Goal: Task Accomplishment & Management: Manage account settings

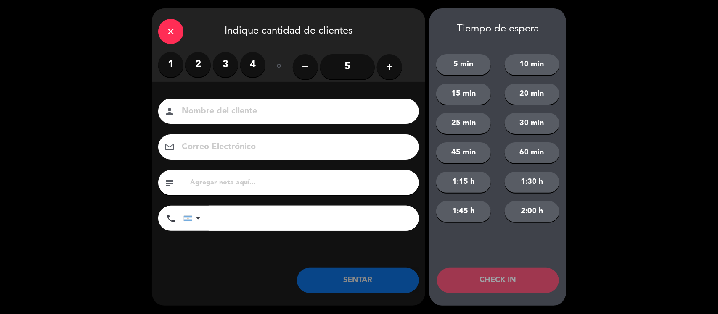
click at [162, 63] on label "1" at bounding box center [170, 64] width 25 height 25
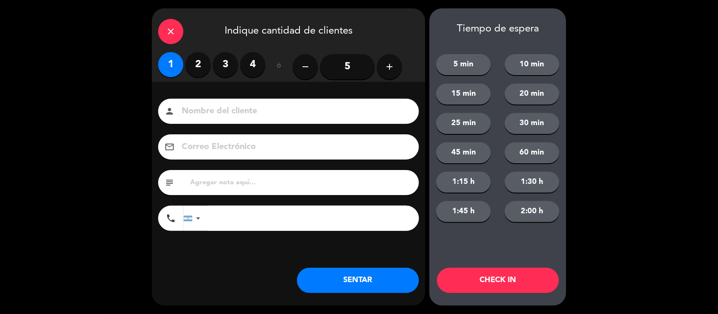
click at [232, 117] on input at bounding box center [294, 111] width 227 height 15
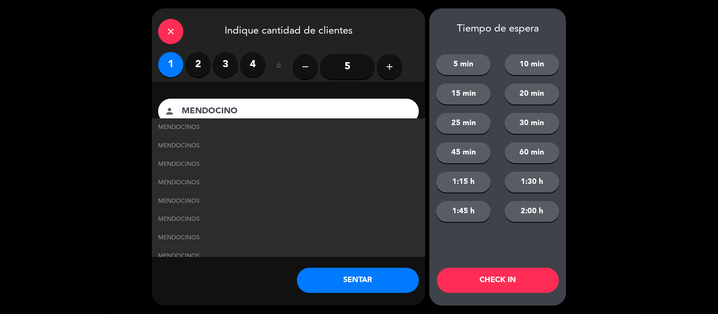
type input "MENDOCINO"
click at [251, 285] on div "close Indique cantidad de clientes 1 2 3 4 ó remove 5 add Nombre del cliente pe…" at bounding box center [288, 157] width 273 height 298
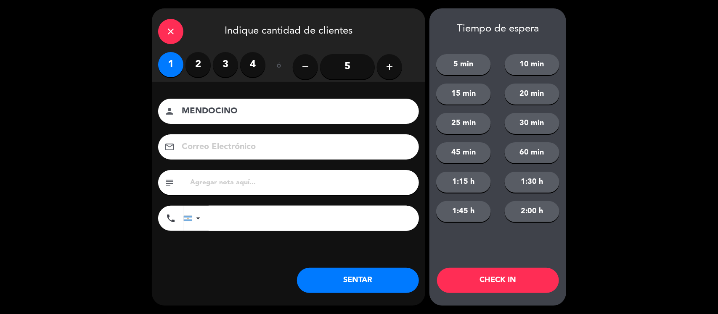
click at [224, 184] on input "text" at bounding box center [300, 183] width 223 height 12
type input "REDES"
click at [402, 282] on button "SENTAR" at bounding box center [358, 280] width 122 height 25
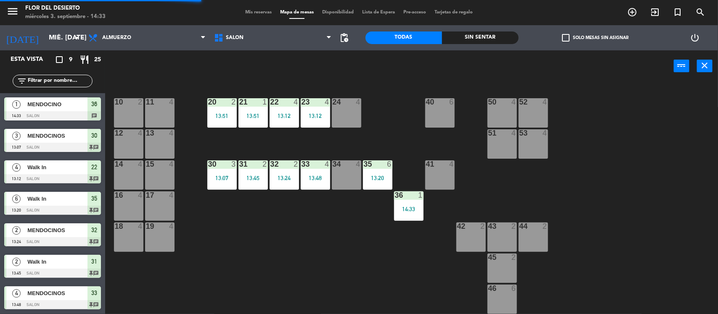
click at [134, 115] on div "10 2" at bounding box center [128, 112] width 29 height 29
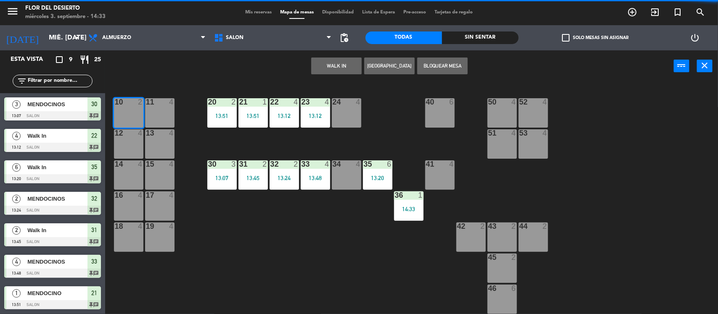
click at [341, 60] on button "WALK IN" at bounding box center [336, 66] width 50 height 17
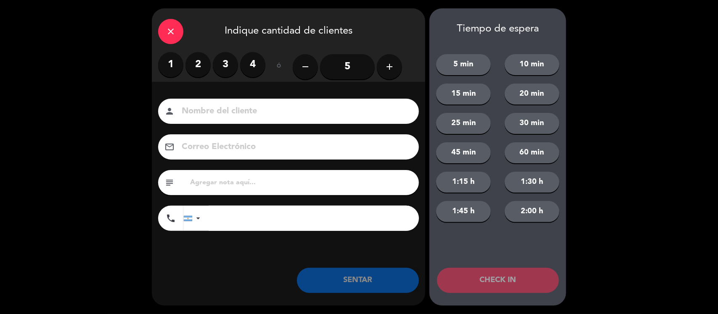
click at [192, 62] on label "2" at bounding box center [197, 64] width 25 height 25
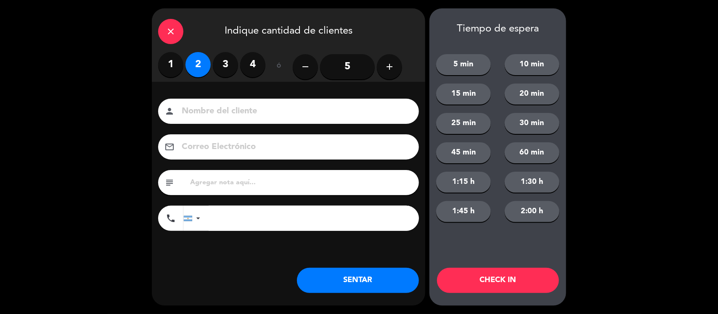
click at [221, 107] on input at bounding box center [294, 111] width 227 height 15
type input "DE SAN [PERSON_NAME]"
drag, startPoint x: 299, startPoint y: 108, endPoint x: 87, endPoint y: 118, distance: 212.5
click at [86, 110] on div "close Indique cantidad de clientes 1 2 3 4 ó remove 5 add Nombre del cliente pe…" at bounding box center [359, 157] width 718 height 314
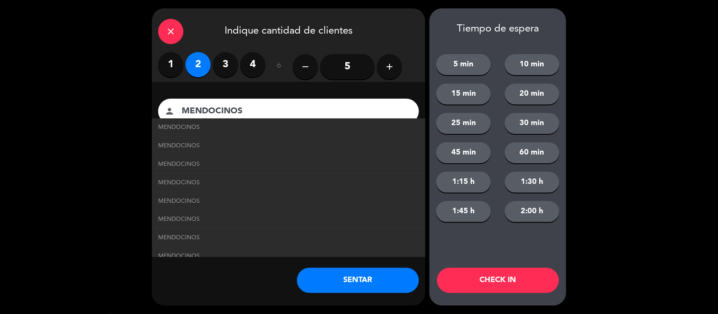
type input "MENDOCINOS"
click at [230, 265] on div "Nombre del cliente person MENDOCINOS MENDOCINOS MENDOCINOS MENDOCINOS MENDOCINO…" at bounding box center [288, 179] width 273 height 194
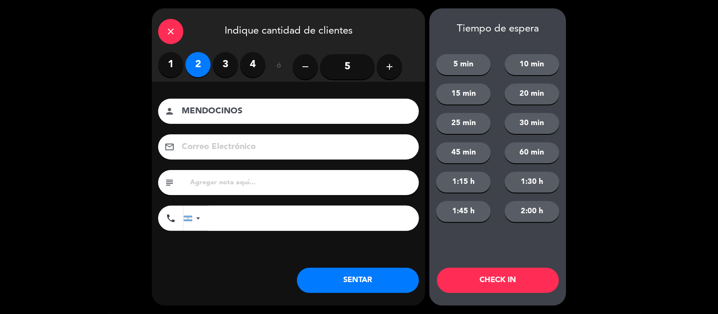
click at [249, 186] on input "text" at bounding box center [300, 183] width 223 height 12
type input "DE SAN [PERSON_NAME] GUSTO LA PROMO ASADO"
drag, startPoint x: 342, startPoint y: 267, endPoint x: 348, endPoint y: 276, distance: 11.0
click at [343, 268] on div "Nombre del cliente person MENDOCINOS Correo Electrónico email subject DE SAN [P…" at bounding box center [288, 179] width 273 height 194
click at [348, 276] on button "SENTAR" at bounding box center [358, 280] width 122 height 25
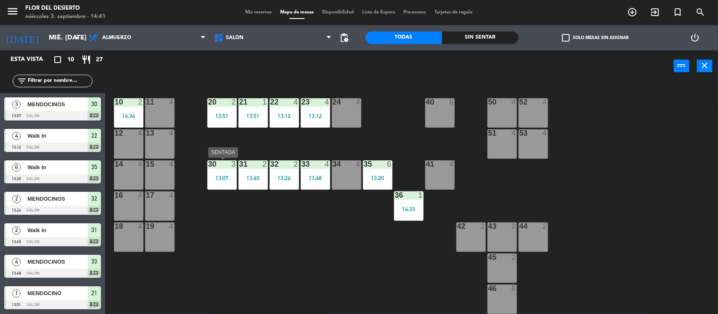
click at [224, 173] on div "30 3 13:07" at bounding box center [221, 175] width 29 height 29
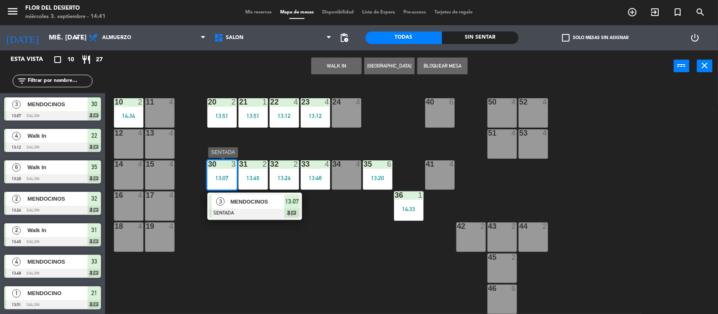
click at [242, 213] on div at bounding box center [254, 213] width 90 height 9
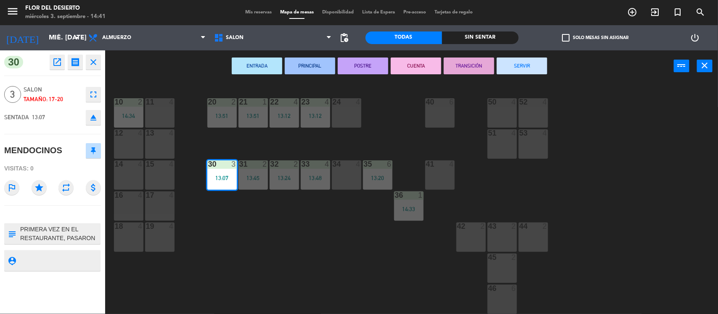
click at [517, 69] on button "SERVIR" at bounding box center [521, 66] width 50 height 17
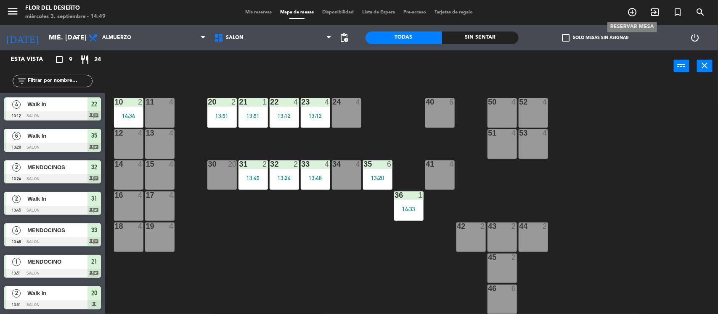
click at [631, 11] on icon "add_circle_outline" at bounding box center [632, 12] width 10 height 10
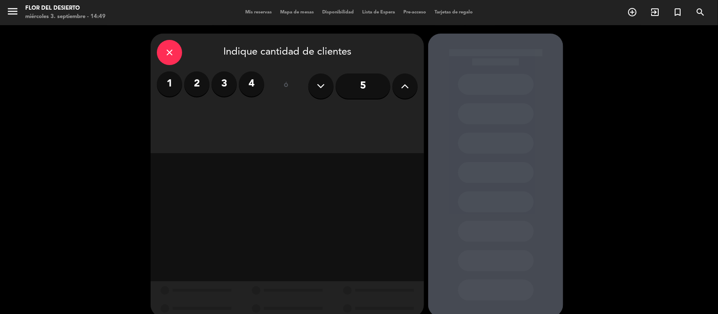
click at [193, 83] on label "2" at bounding box center [196, 83] width 25 height 25
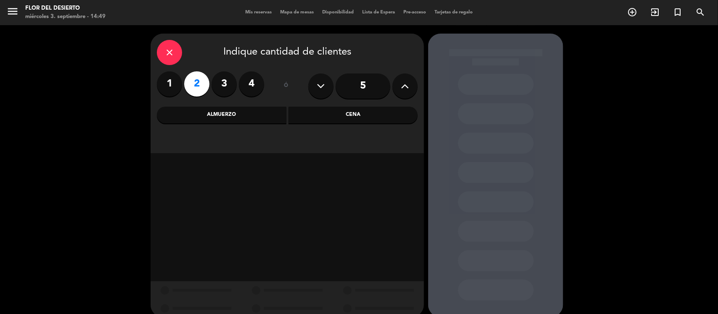
click at [305, 116] on div "Cena" at bounding box center [352, 115] width 129 height 17
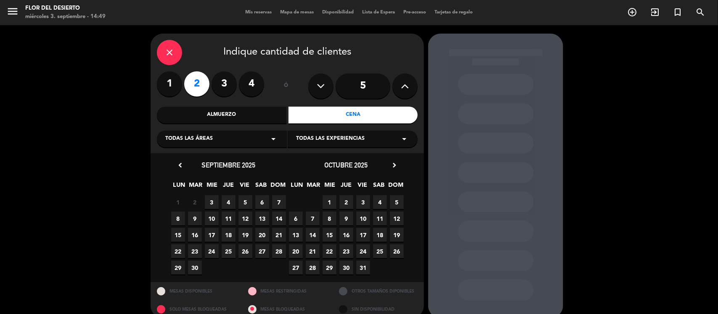
click at [213, 200] on span "3" at bounding box center [212, 202] width 14 height 14
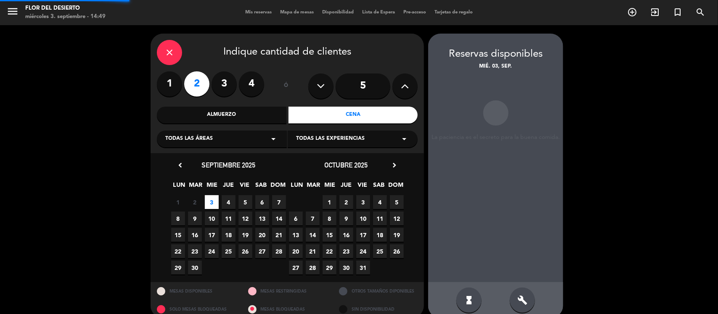
scroll to position [11, 0]
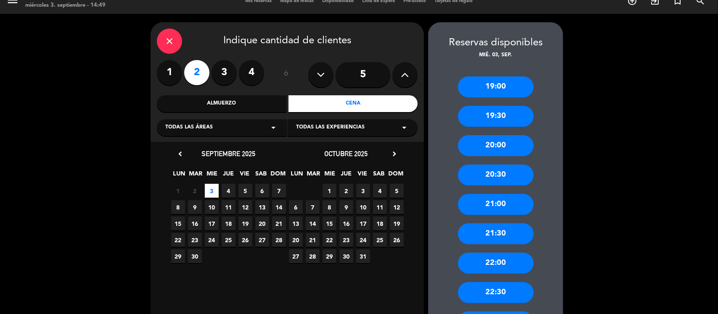
click at [499, 208] on div "21:00" at bounding box center [496, 204] width 76 height 21
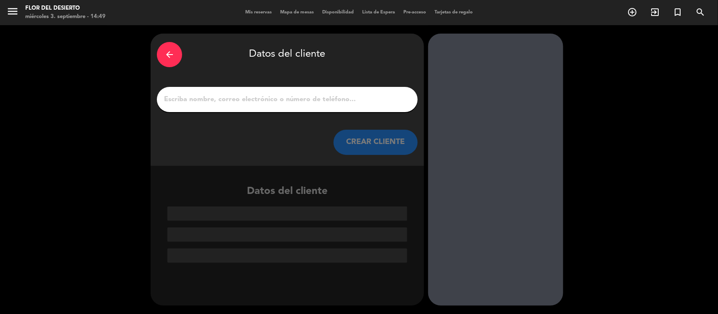
scroll to position [0, 0]
click at [207, 91] on div at bounding box center [287, 99] width 261 height 25
click at [207, 97] on input "1" at bounding box center [287, 100] width 248 height 12
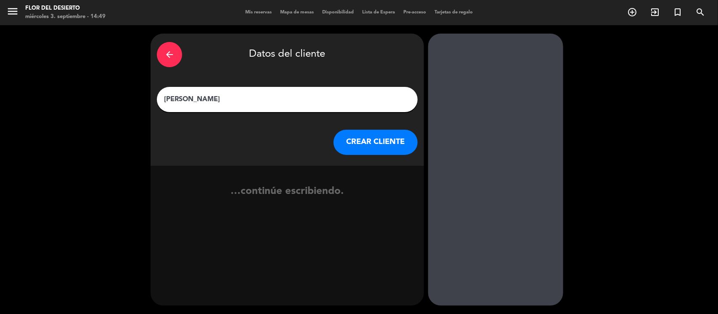
type input "[PERSON_NAME]"
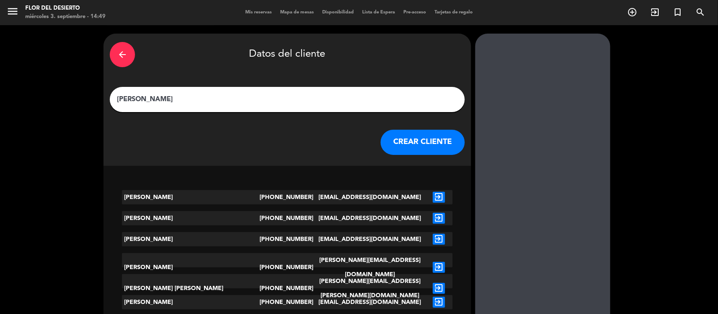
click at [380, 143] on button "CREAR CLIENTE" at bounding box center [422, 142] width 84 height 25
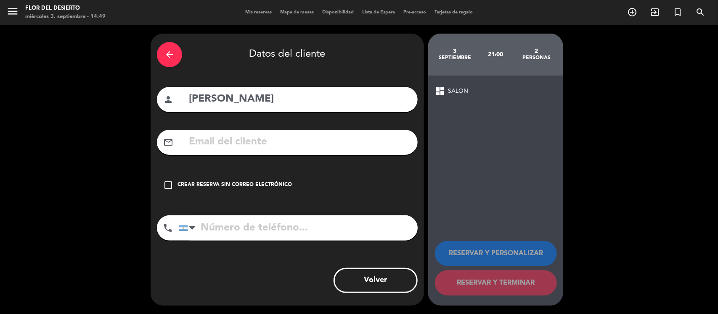
click at [257, 185] on div "Crear reserva sin correo electrónico" at bounding box center [234, 185] width 114 height 8
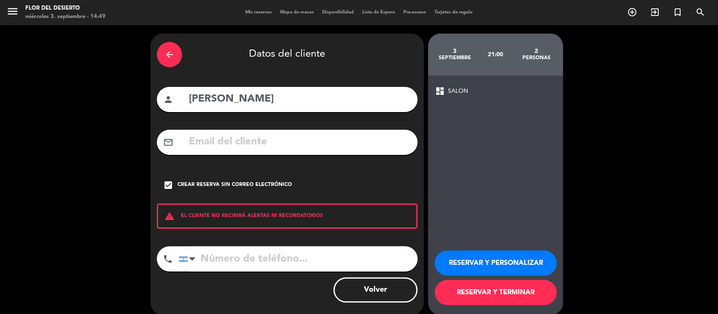
click at [503, 268] on button "RESERVAR Y PERSONALIZAR" at bounding box center [496, 263] width 122 height 25
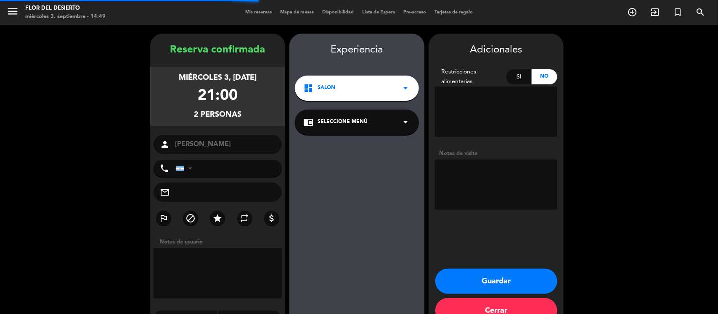
scroll to position [21, 0]
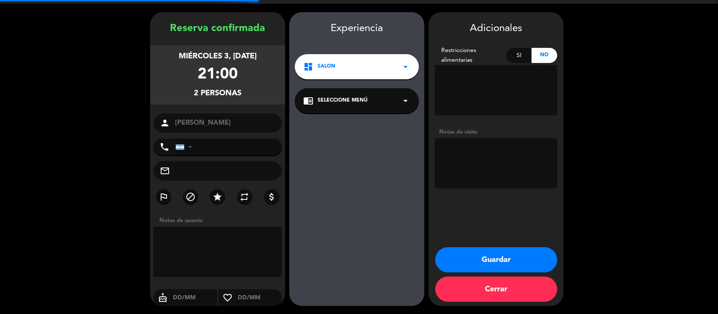
click at [466, 170] on textarea at bounding box center [496, 163] width 122 height 50
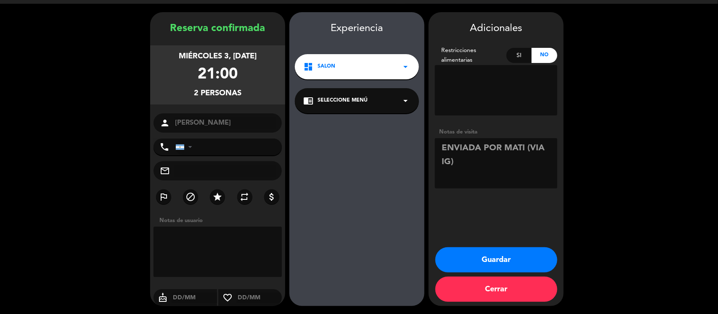
type textarea "ENVIADA POR MATI (VIA IG)"
click at [520, 254] on button "Guardar" at bounding box center [496, 260] width 122 height 25
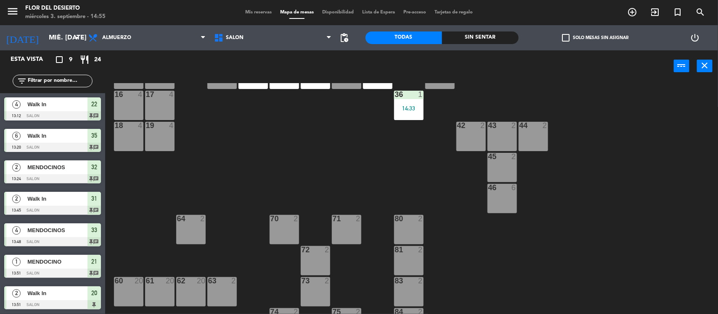
scroll to position [123, 0]
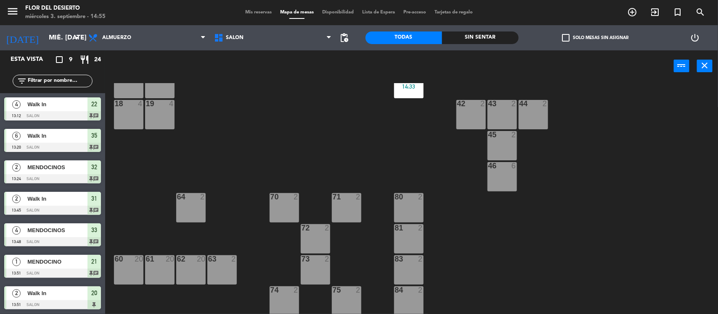
click at [419, 261] on div "2" at bounding box center [420, 260] width 5 height 8
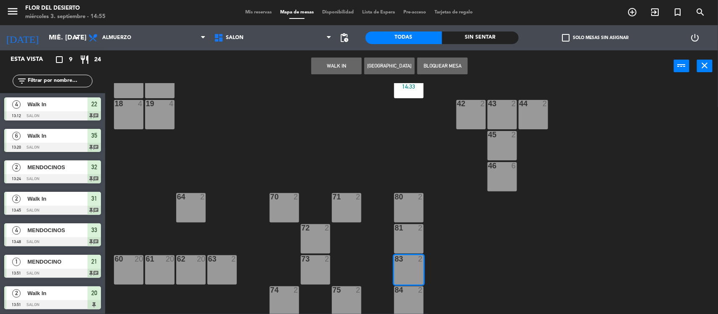
click at [317, 61] on button "WALK IN" at bounding box center [336, 66] width 50 height 17
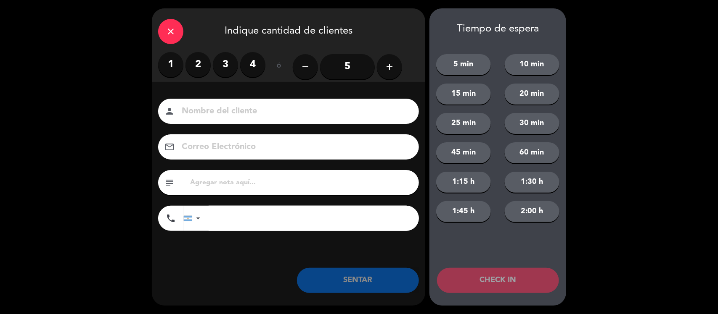
click at [196, 66] on label "2" at bounding box center [197, 64] width 25 height 25
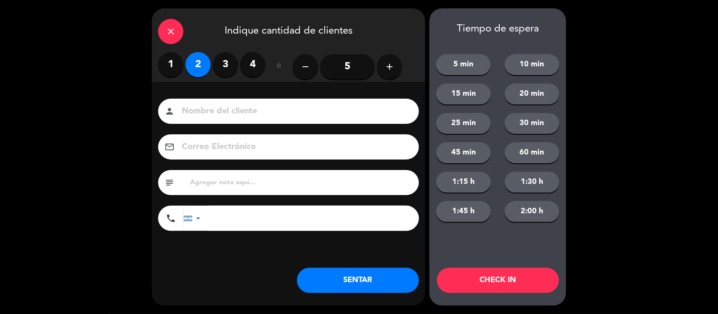
click at [225, 110] on input at bounding box center [294, 111] width 227 height 15
type input "V"
type input "HERE Y THERE"
click at [235, 189] on div "subject" at bounding box center [288, 182] width 261 height 25
click at [246, 182] on input "text" at bounding box center [300, 183] width 223 height 12
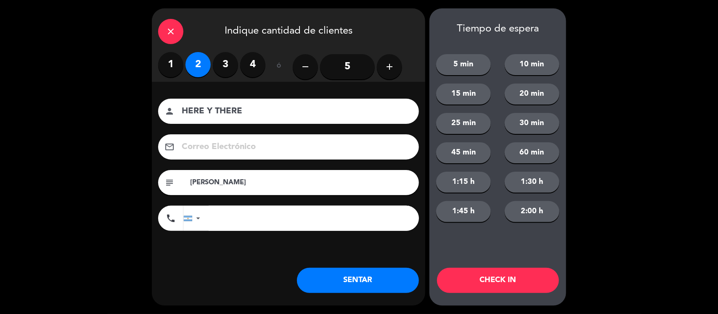
type input "[PERSON_NAME]"
click at [181, 112] on input "HERE Y THERE" at bounding box center [294, 111] width 227 height 15
type input "[PERSON_NAME] DE HERE Y THERE"
drag, startPoint x: 250, startPoint y: 179, endPoint x: 137, endPoint y: 180, distance: 113.5
click at [137, 179] on div "close Indique cantidad de clientes 1 2 3 4 ó remove 5 add Nombre del cliente pe…" at bounding box center [359, 157] width 718 height 314
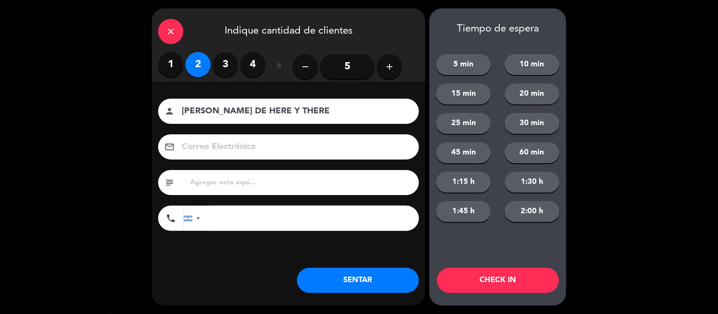
click at [383, 284] on button "SENTAR" at bounding box center [358, 280] width 122 height 25
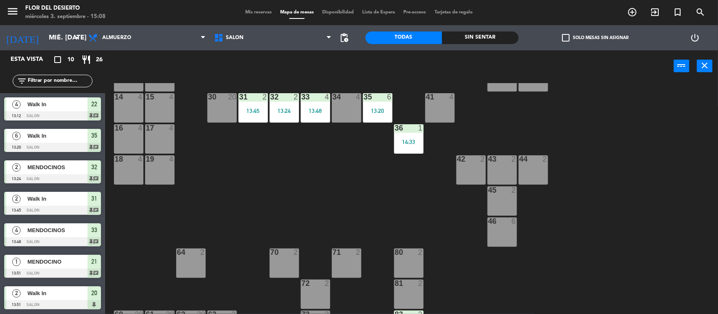
scroll to position [0, 0]
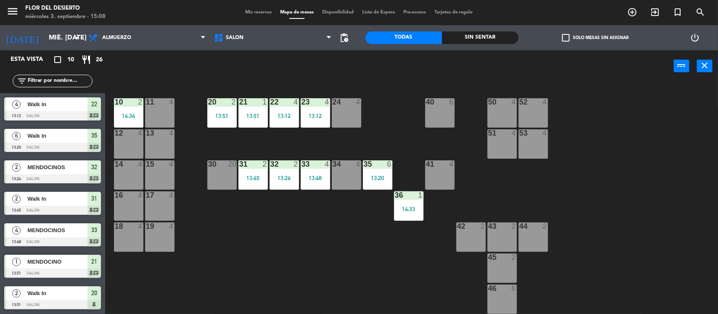
click at [442, 181] on div "41 4" at bounding box center [439, 175] width 29 height 29
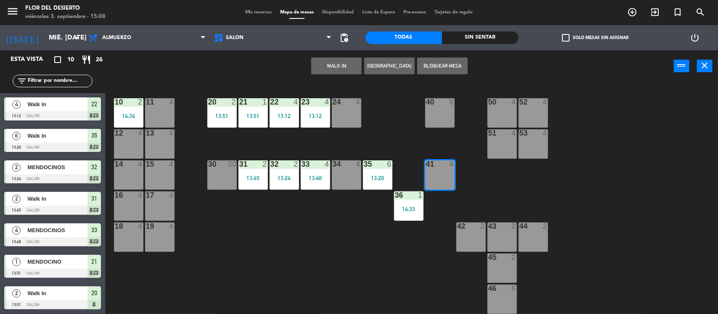
click at [444, 270] on div "10 2 14:34 11 4 20 2 13:51 21 1 13:51 22 4 13:12 23 4 13:12 24 4 40 6 50 4 52 4…" at bounding box center [414, 199] width 605 height 232
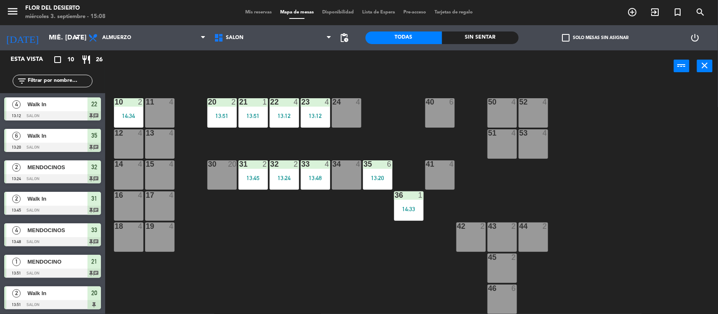
click at [517, 262] on div "10 2 14:34 11 4 20 2 13:51 21 1 13:51 22 4 13:12 23 4 13:12 24 4 40 6 50 4 52 4…" at bounding box center [414, 199] width 605 height 232
click at [510, 263] on div "45 2" at bounding box center [501, 268] width 29 height 29
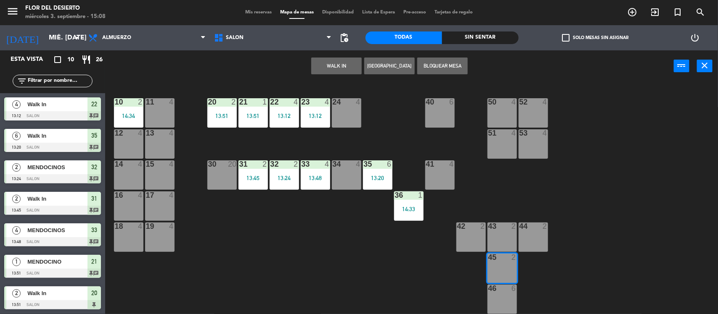
click at [335, 69] on button "WALK IN" at bounding box center [336, 66] width 50 height 17
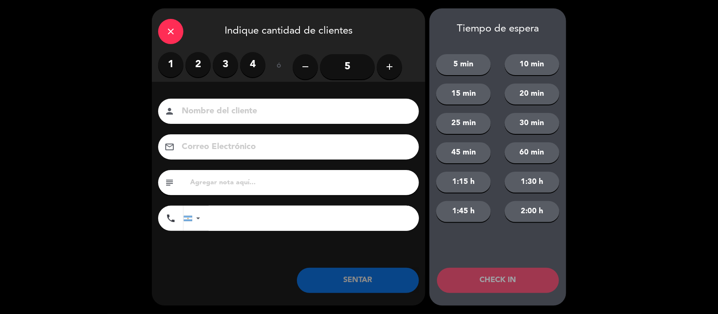
click at [188, 63] on label "2" at bounding box center [197, 64] width 25 height 25
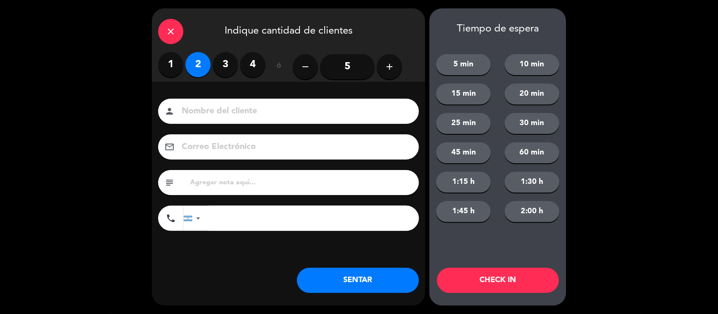
click at [240, 183] on input "text" at bounding box center [300, 183] width 223 height 12
type input "BRASIL LES GUSTO LA CARTA"
click at [375, 278] on button "SENTAR" at bounding box center [358, 280] width 122 height 25
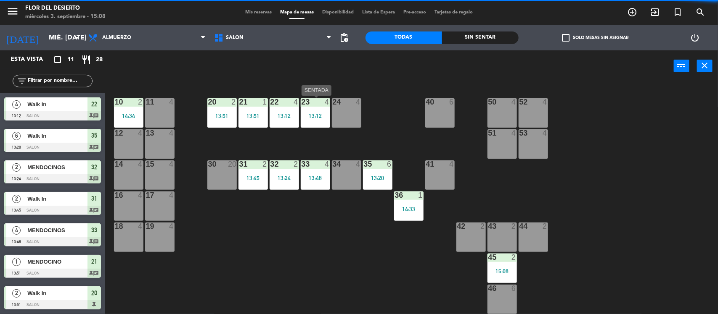
click at [321, 106] on div at bounding box center [315, 102] width 14 height 8
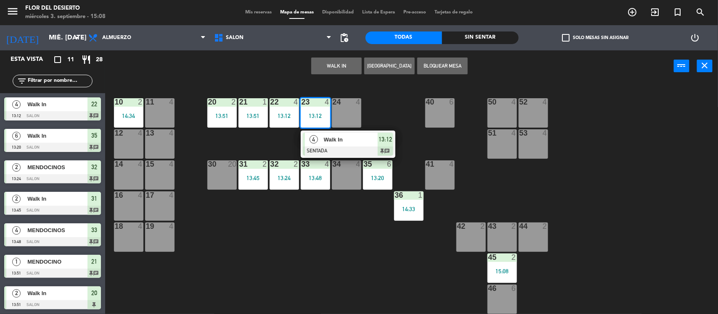
click at [331, 147] on div at bounding box center [348, 151] width 90 height 9
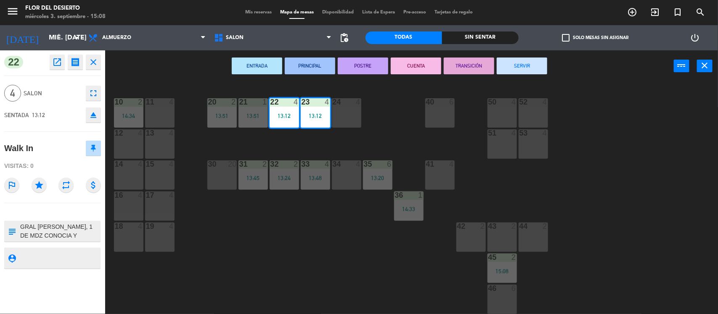
click at [536, 65] on button "SERVIR" at bounding box center [521, 66] width 50 height 17
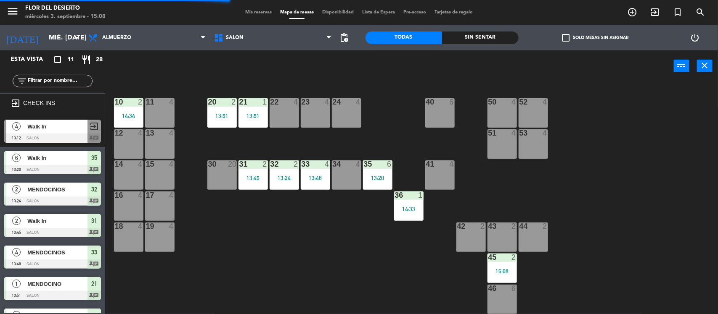
click at [258, 173] on div "31 2 13:45" at bounding box center [252, 175] width 29 height 29
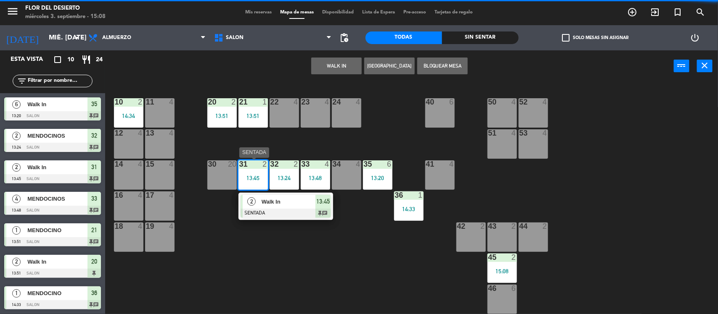
click at [256, 200] on div "2" at bounding box center [252, 202] width 18 height 14
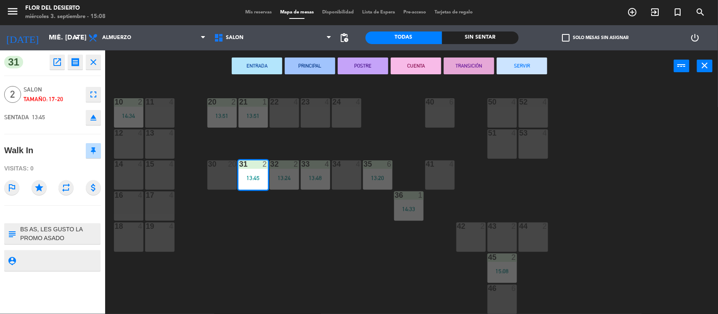
click at [518, 69] on button "SERVIR" at bounding box center [521, 66] width 50 height 17
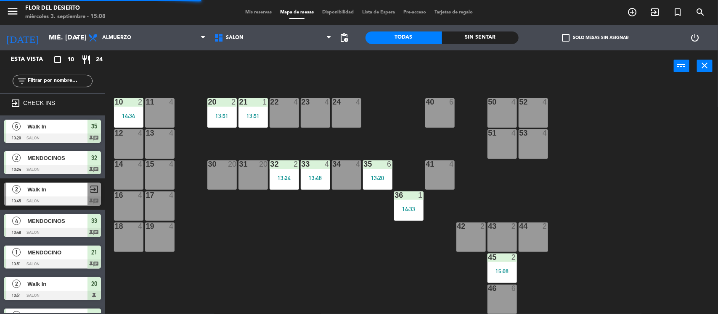
drag, startPoint x: 266, startPoint y: 179, endPoint x: 272, endPoint y: 185, distance: 8.6
click at [266, 182] on div "31 20" at bounding box center [252, 175] width 29 height 29
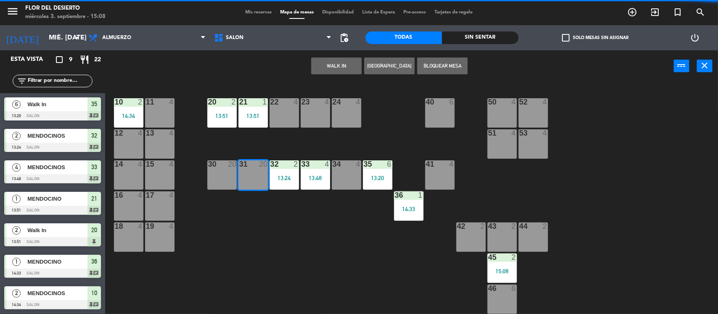
click at [280, 212] on div "10 2 14:34 11 4 20 2 13:51 21 1 13:51 22 4 23 4 24 4 40 6 50 4 52 4 12 4 13 4 5…" at bounding box center [414, 199] width 605 height 232
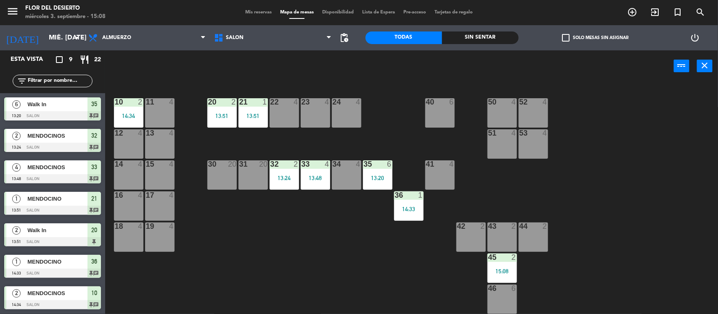
click at [280, 180] on div "13:24" at bounding box center [283, 178] width 29 height 6
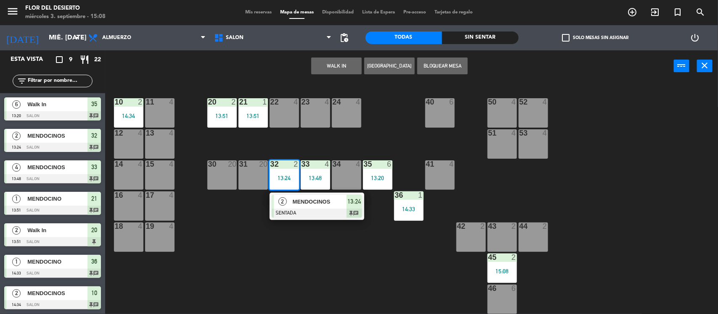
drag, startPoint x: 290, startPoint y: 202, endPoint x: 339, endPoint y: 193, distance: 49.7
click at [292, 203] on div "2 MENDOCINOS SENTADA 13:24 chat" at bounding box center [316, 206] width 107 height 27
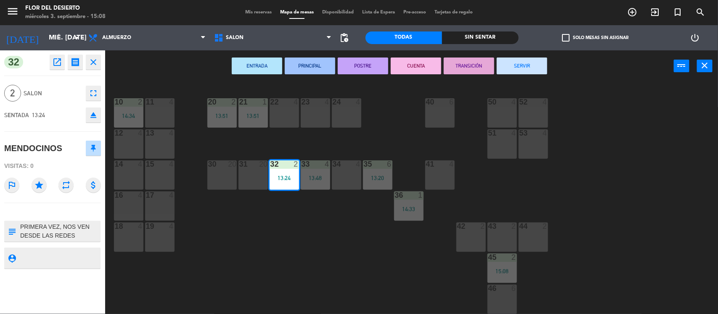
click at [513, 69] on button "SERVIR" at bounding box center [521, 66] width 50 height 17
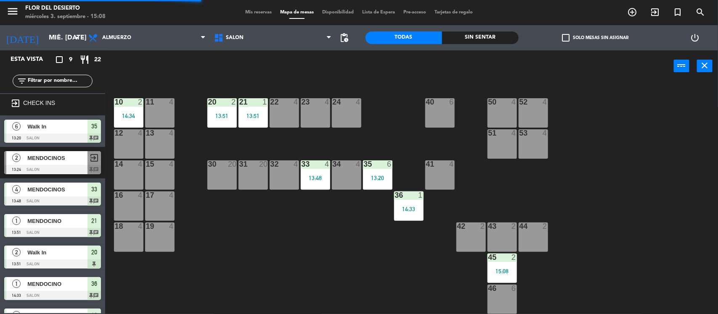
click at [136, 113] on div "14:34" at bounding box center [128, 116] width 29 height 6
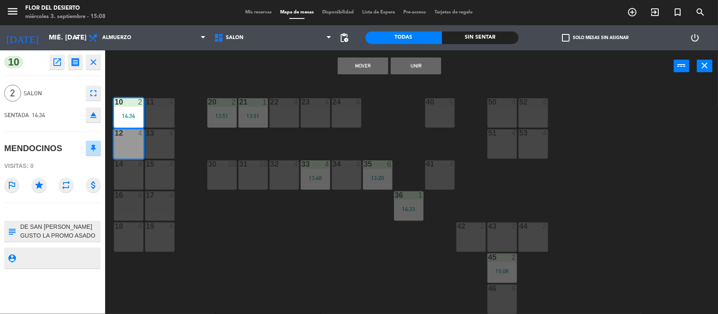
click at [190, 87] on div "10 2 14:34 11 4 20 2 13:51 21 1 13:51 22 4 23 4 24 4 40 6 50 4 52 4 12 4 13 4 5…" at bounding box center [414, 199] width 605 height 232
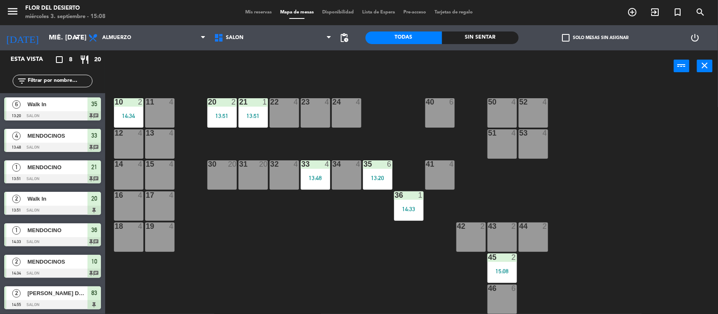
click at [124, 111] on div "10 2 14:34" at bounding box center [128, 112] width 29 height 29
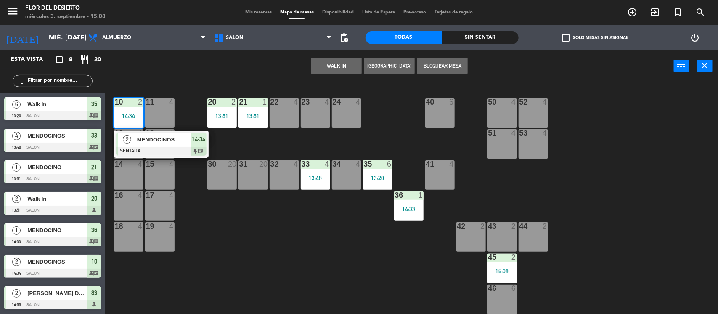
click at [146, 135] on div "MENDOCINOS" at bounding box center [163, 140] width 55 height 14
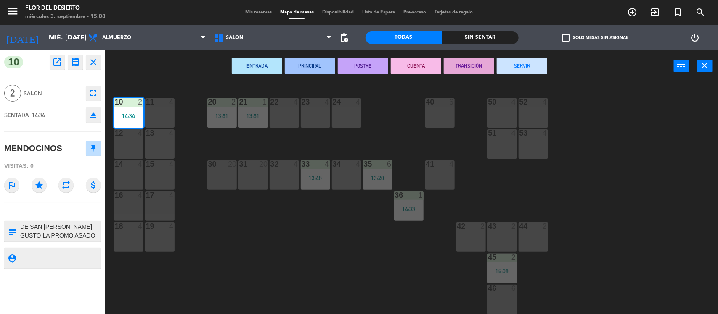
click at [520, 58] on button "SERVIR" at bounding box center [521, 66] width 50 height 17
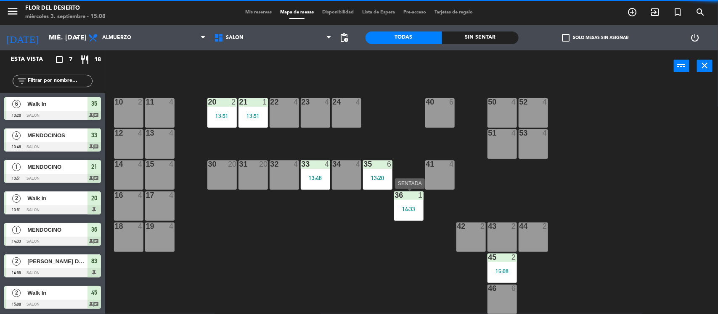
scroll to position [0, 0]
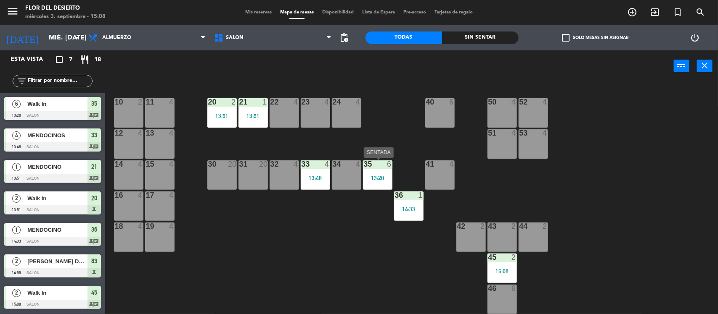
click at [372, 177] on div "13:20" at bounding box center [377, 178] width 29 height 6
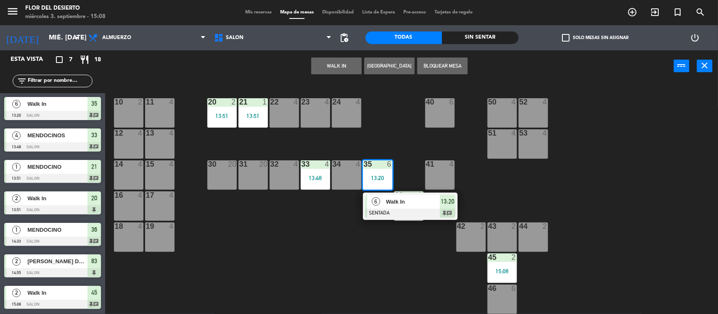
click at [383, 209] on div at bounding box center [410, 213] width 90 height 9
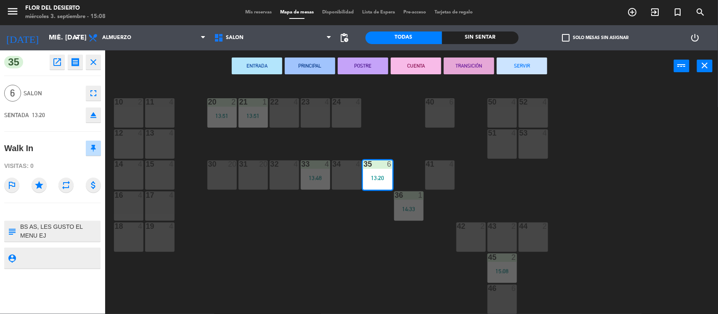
click at [520, 62] on button "SERVIR" at bounding box center [521, 66] width 50 height 17
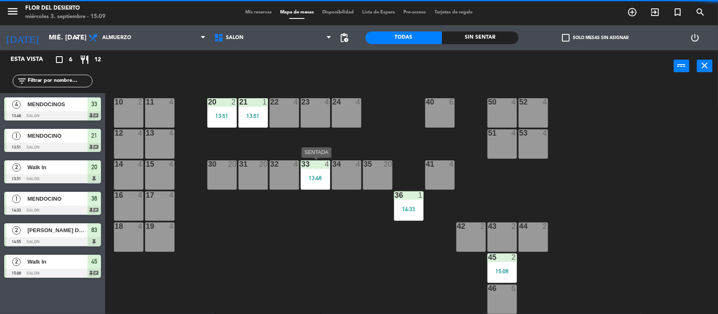
click at [316, 175] on div "13:48" at bounding box center [315, 178] width 29 height 6
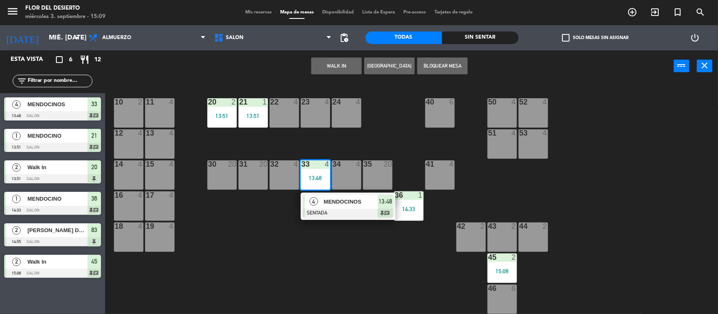
click at [335, 231] on div "10 2 11 4 20 2 13:51 21 1 13:51 22 4 23 4 24 4 40 6 50 4 52 4 12 4 13 4 51 4 53…" at bounding box center [414, 199] width 605 height 232
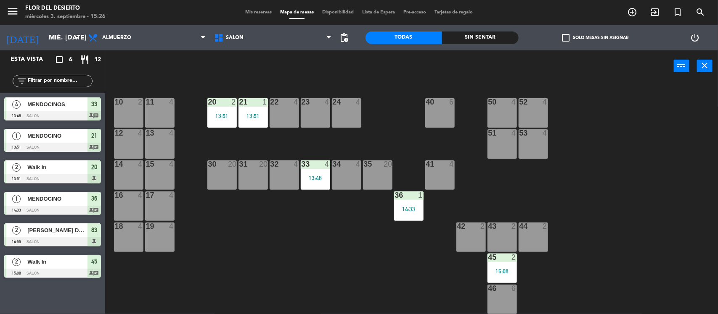
click at [223, 113] on div "13:51" at bounding box center [221, 116] width 29 height 6
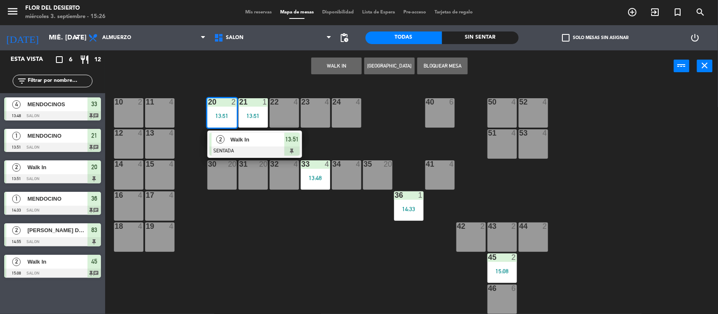
click at [280, 142] on span "Walk In" at bounding box center [257, 139] width 54 height 9
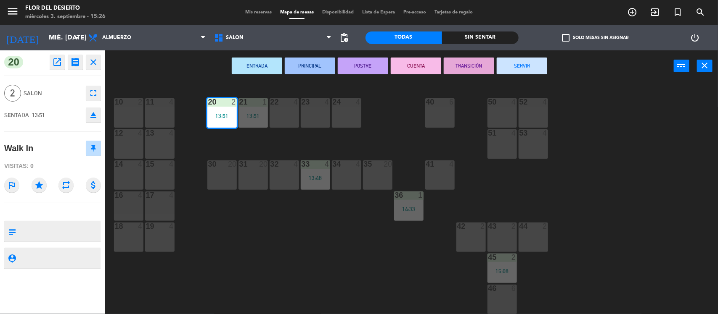
click at [218, 78] on div "ENTRADA PRINCIPAL POSTRE CUENTA TRANSICIÓN SERVIR power_input close" at bounding box center [389, 66] width 568 height 32
click at [259, 242] on div "10 2 11 4 20 2 13:51 21 1 13:51 22 4 23 4 24 4 40 6 50 4 52 4 12 4 13 4 51 4 53…" at bounding box center [414, 199] width 605 height 232
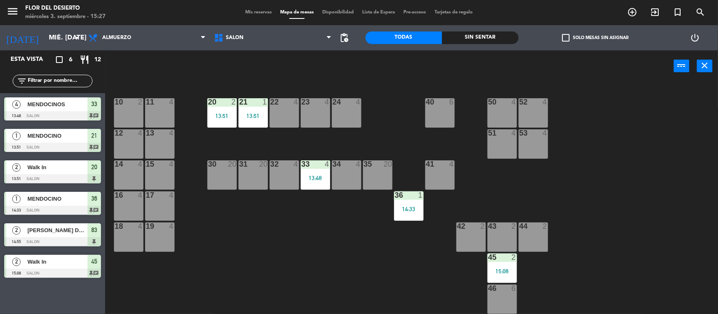
click at [264, 110] on div "21 1 13:51" at bounding box center [252, 112] width 29 height 29
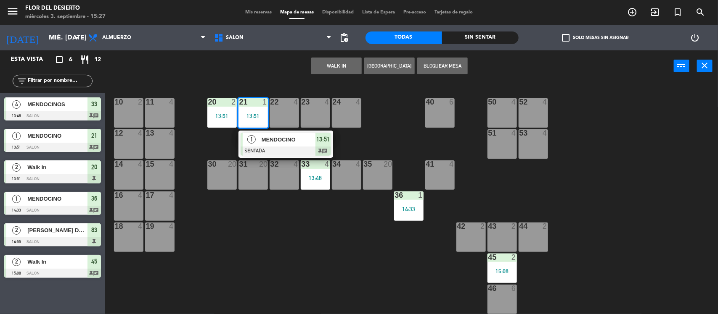
click at [269, 143] on span "MENDOCINO" at bounding box center [288, 139] width 54 height 9
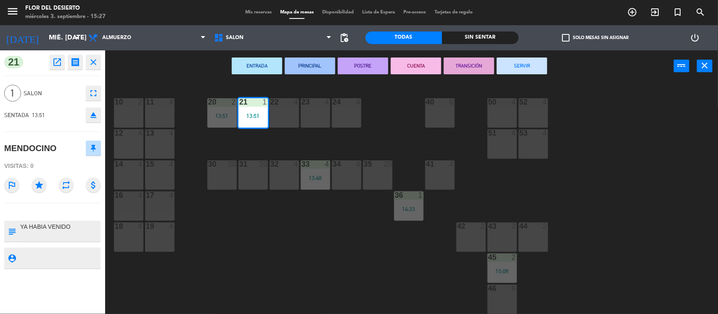
click at [520, 69] on button "SERVIR" at bounding box center [521, 66] width 50 height 17
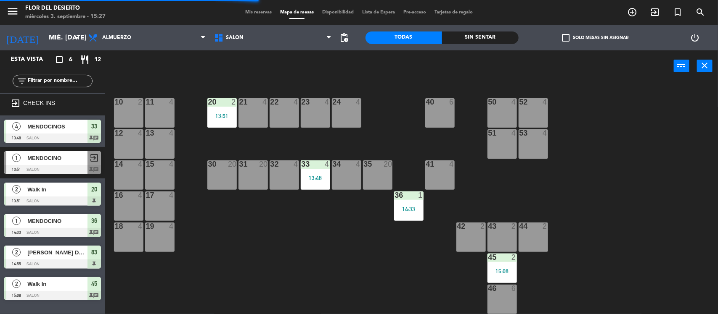
click at [405, 204] on div "36 1 14:33" at bounding box center [408, 206] width 29 height 29
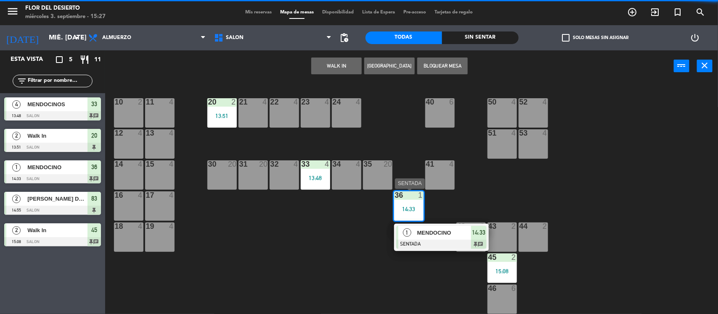
click at [420, 238] on span "MENDOCINO" at bounding box center [444, 233] width 54 height 9
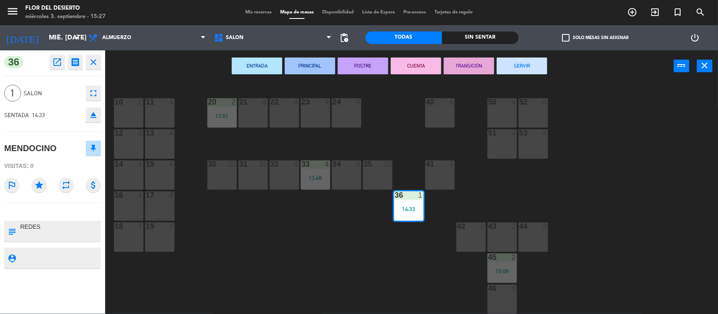
click at [530, 68] on button "SERVIR" at bounding box center [521, 66] width 50 height 17
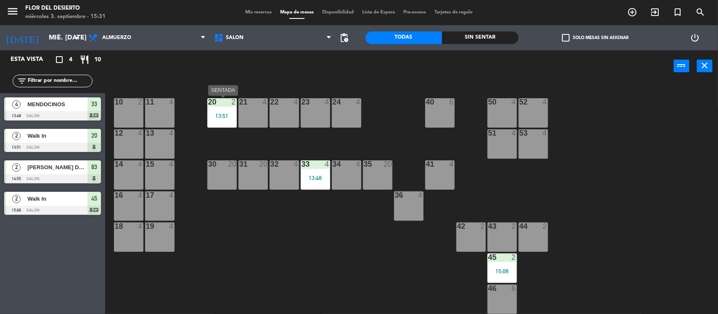
click at [227, 109] on div "20 2 13:51" at bounding box center [221, 112] width 29 height 29
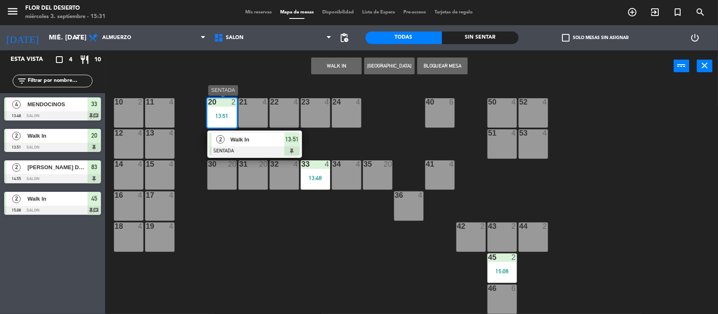
click at [239, 147] on div at bounding box center [254, 151] width 90 height 9
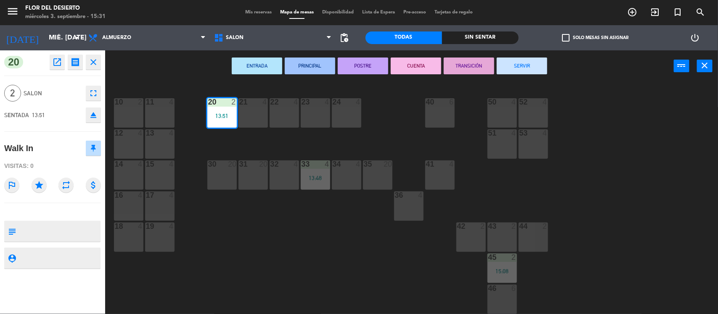
click at [516, 68] on button "SERVIR" at bounding box center [521, 66] width 50 height 17
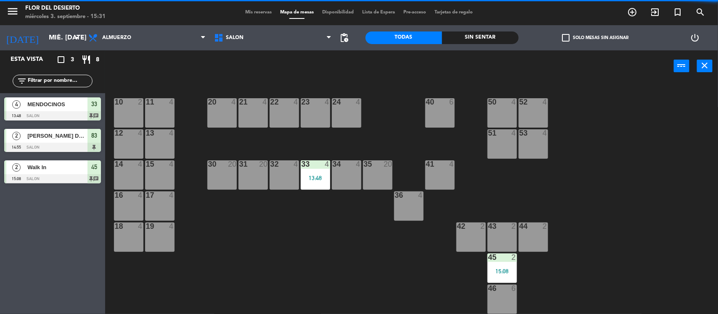
scroll to position [53, 0]
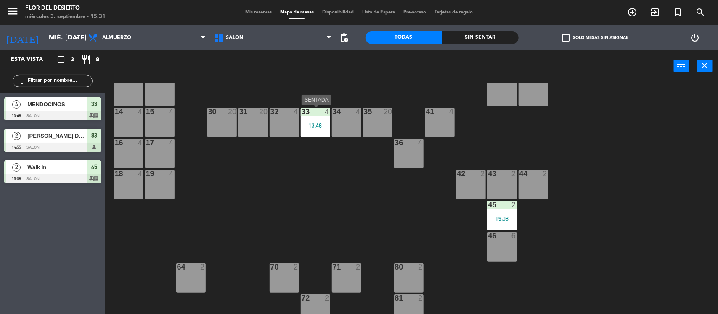
click at [318, 132] on div "33 4 13:48" at bounding box center [315, 122] width 29 height 29
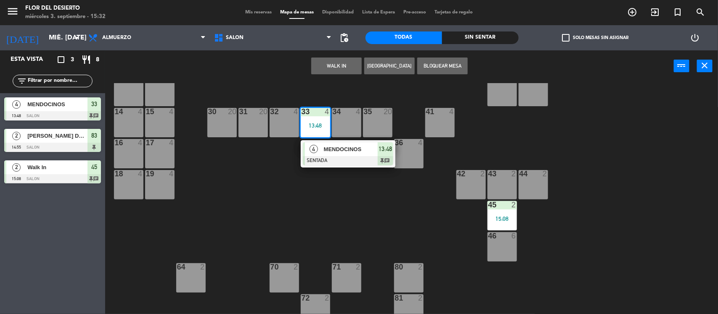
click at [328, 156] on div "MENDOCINOS" at bounding box center [350, 150] width 55 height 14
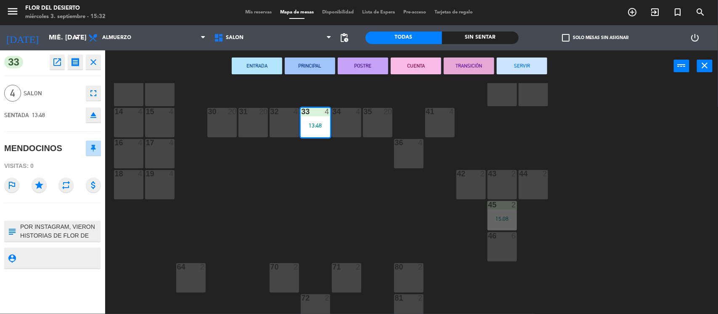
click at [522, 58] on button "SERVIR" at bounding box center [521, 66] width 50 height 17
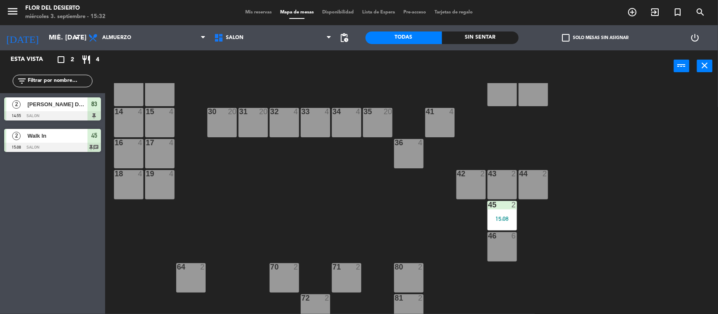
click at [256, 18] on div "menu [PERSON_NAME] DEL DESIERTO miércoles 3. septiembre - 15:32 Mis reservas Ma…" at bounding box center [359, 12] width 718 height 25
click at [259, 16] on div "Mis reservas Mapa de mesas Disponibilidad Lista de Espera Pre-acceso Tarjetas d…" at bounding box center [359, 13] width 236 height 8
click at [263, 14] on span "Mis reservas" at bounding box center [258, 12] width 35 height 5
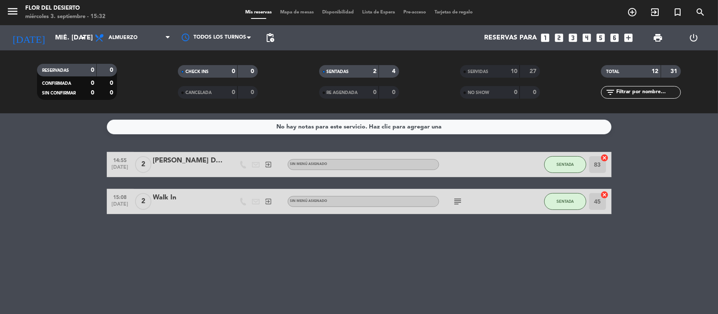
click at [299, 11] on span "Mapa de mesas" at bounding box center [297, 12] width 42 height 5
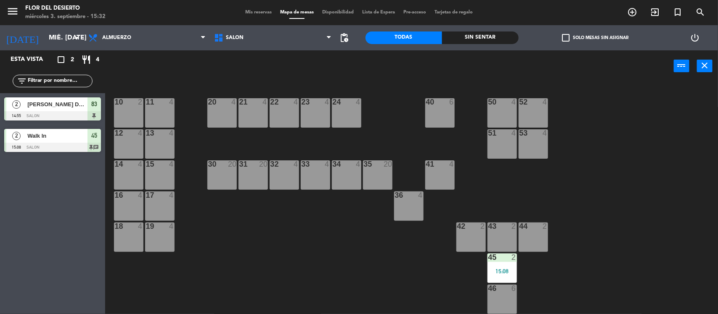
click at [538, 140] on div "53 4" at bounding box center [532, 143] width 29 height 29
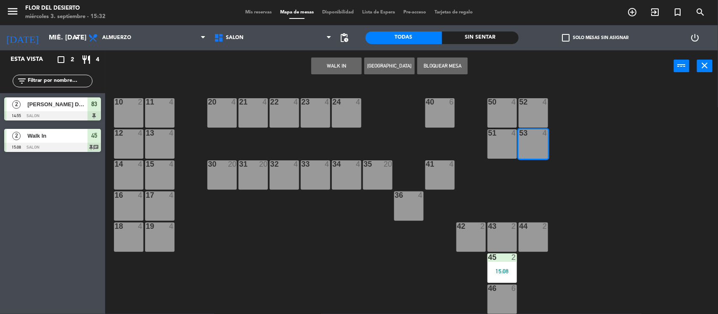
click at [336, 55] on div "WALK IN [GEOGRAPHIC_DATA] Bloquear Mesa power_input close" at bounding box center [389, 66] width 568 height 32
click at [333, 59] on button "WALK IN" at bounding box center [336, 66] width 50 height 17
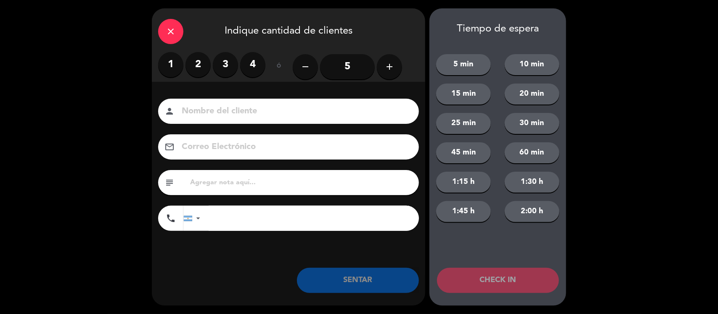
click at [162, 64] on label "1" at bounding box center [170, 64] width 25 height 25
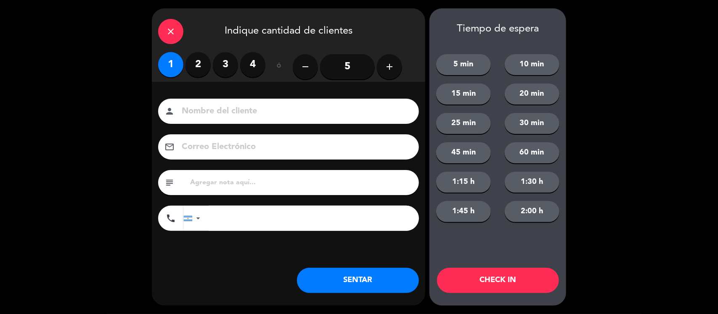
click at [247, 183] on input "text" at bounding box center [300, 183] width 223 height 12
type input "MENDOCINO"
drag, startPoint x: 217, startPoint y: 183, endPoint x: 132, endPoint y: 183, distance: 84.5
click at [132, 183] on div "close Indique cantidad de clientes 1 2 3 4 ó remove 5 add Nombre del cliente pe…" at bounding box center [359, 157] width 718 height 314
paste input "text"
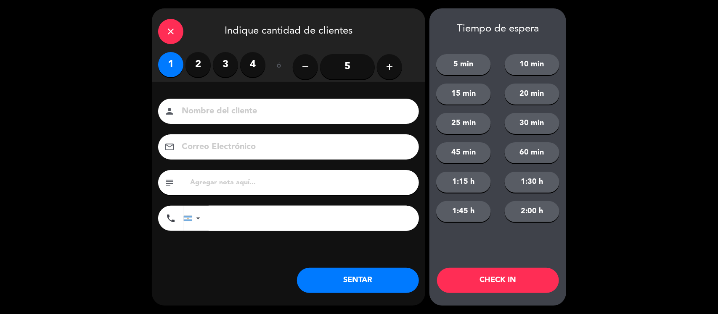
drag, startPoint x: 214, startPoint y: 85, endPoint x: 209, endPoint y: 98, distance: 13.4
click at [214, 86] on div "Nombre del cliente person Correo Electrónico email subject phone [GEOGRAPHIC_DA…" at bounding box center [288, 179] width 273 height 194
click at [205, 101] on div "person" at bounding box center [288, 111] width 261 height 25
click at [207, 105] on input at bounding box center [294, 111] width 227 height 15
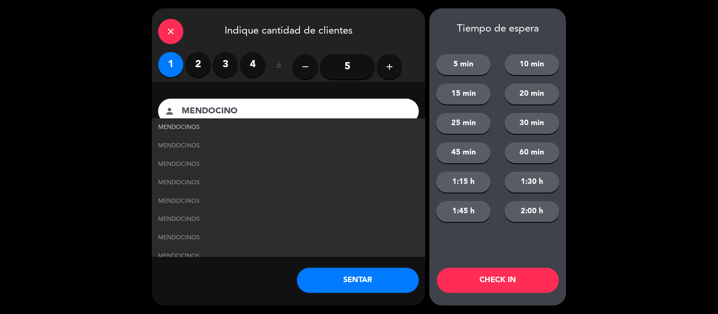
click at [225, 128] on link "MENDOCINOS" at bounding box center [288, 128] width 261 height 10
type input "MENDOCINOS"
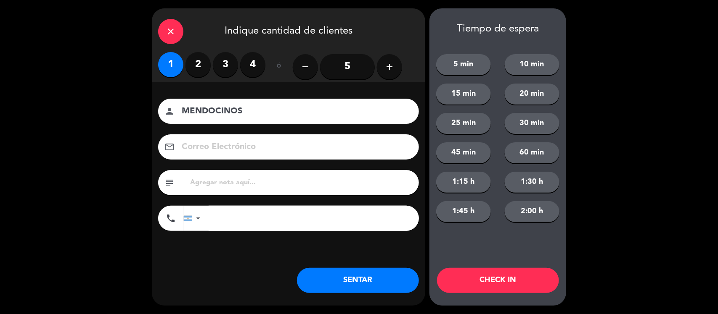
click at [240, 187] on input "text" at bounding box center [300, 183] width 223 height 12
type input "LE GUSTO LA CARTA"
click at [341, 280] on button "SENTAR" at bounding box center [358, 280] width 122 height 25
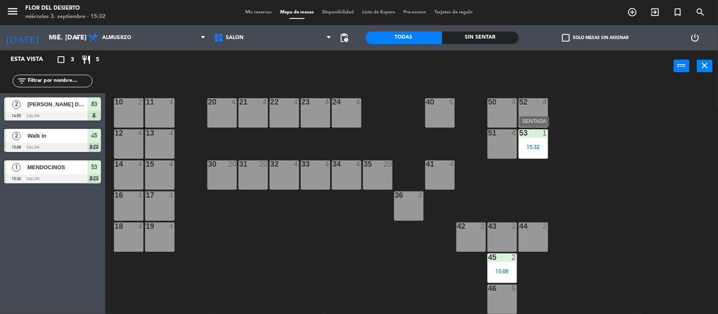
click at [544, 136] on div "1" at bounding box center [544, 133] width 5 height 8
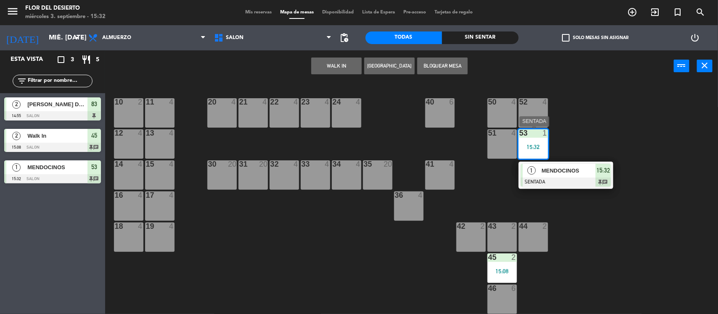
click at [543, 169] on span "MENDOCINOS" at bounding box center [568, 170] width 54 height 9
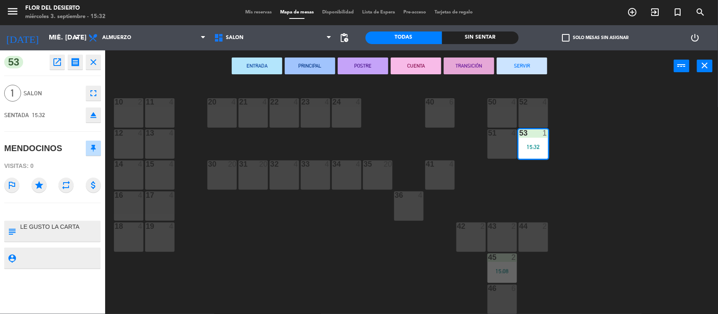
click at [534, 69] on button "SERVIR" at bounding box center [521, 66] width 50 height 17
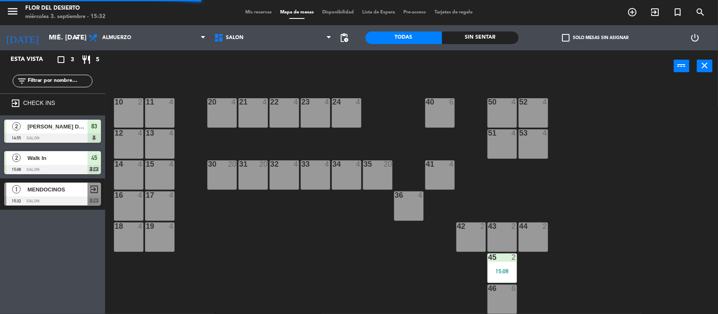
click at [240, 8] on div "menu [PERSON_NAME] DEL DESIERTO miércoles 3. septiembre - 15:32 Mis reservas Ma…" at bounding box center [359, 12] width 718 height 25
click at [244, 11] on span "Mis reservas" at bounding box center [258, 12] width 35 height 5
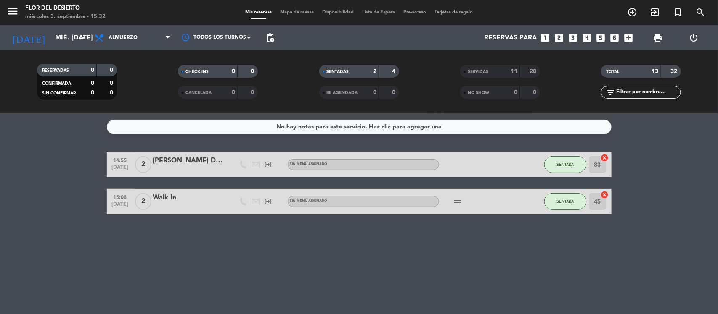
click at [301, 12] on span "Mapa de mesas" at bounding box center [297, 12] width 42 height 5
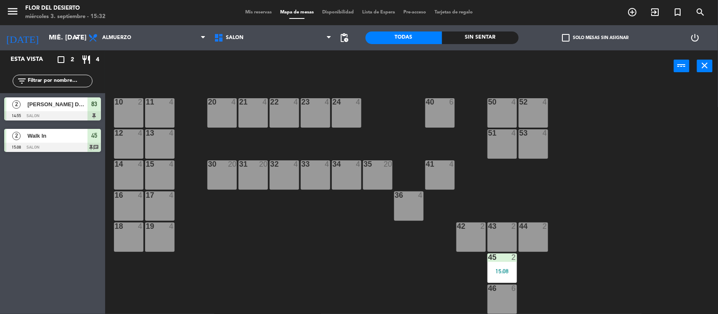
click at [249, 11] on span "Mis reservas" at bounding box center [258, 12] width 35 height 5
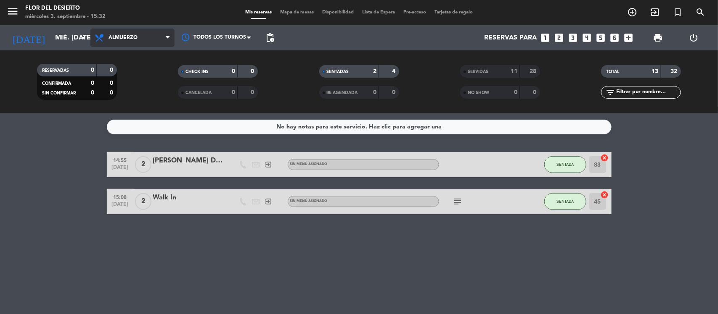
click at [154, 35] on span "Almuerzo" at bounding box center [132, 38] width 84 height 18
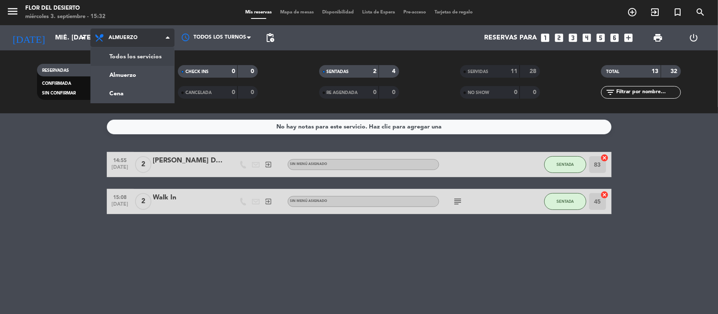
click at [142, 51] on div "menu [PERSON_NAME] DEL DESIERTO miércoles 3. septiembre - 15:32 Mis reservas Ma…" at bounding box center [359, 56] width 718 height 113
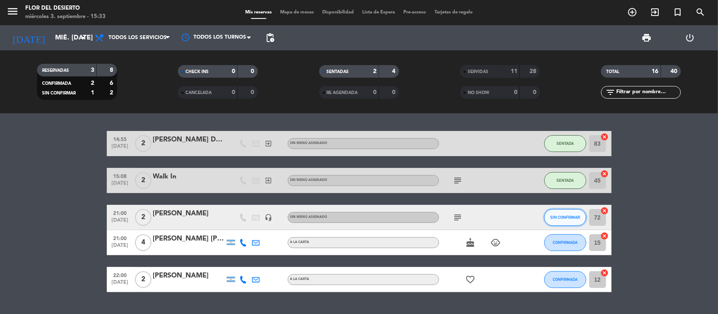
click at [576, 221] on button "SIN CONFIRMAR" at bounding box center [565, 217] width 42 height 17
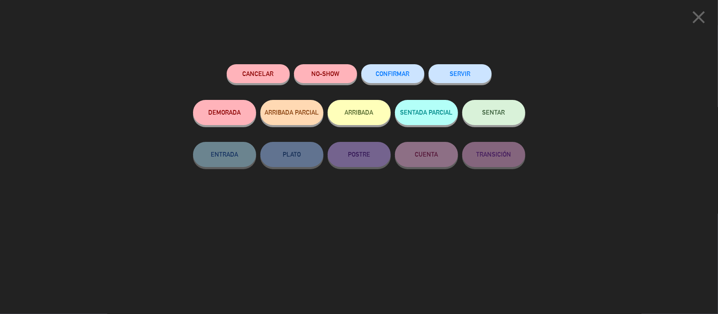
click at [400, 77] on span "CONFIRMAR" at bounding box center [393, 73] width 34 height 7
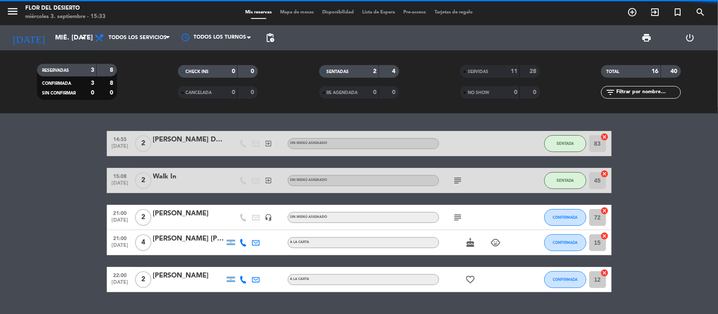
click at [455, 215] on icon "subject" at bounding box center [458, 218] width 10 height 10
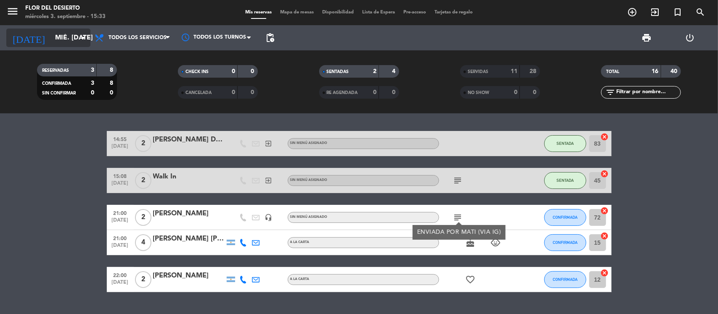
click at [89, 34] on input "mié. [DATE]" at bounding box center [95, 38] width 89 height 16
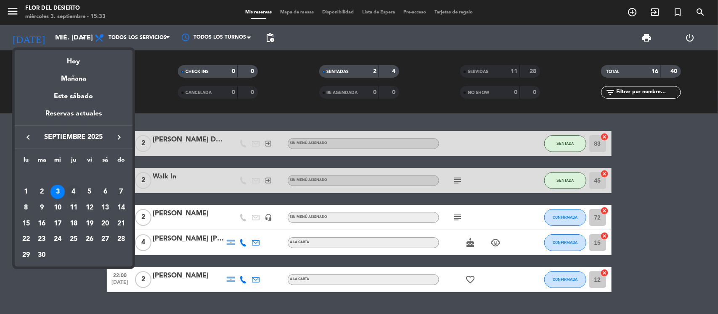
click at [71, 194] on div "4" at bounding box center [73, 192] width 14 height 14
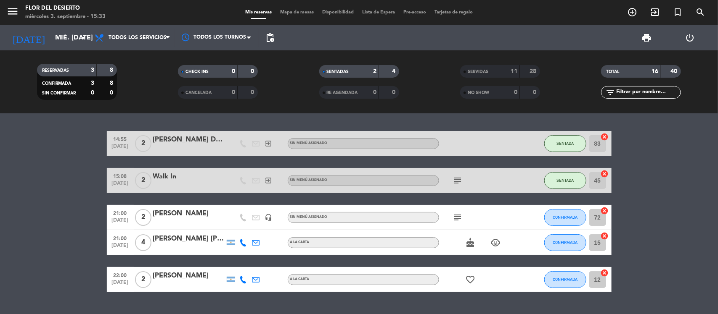
type input "[DEMOGRAPHIC_DATA] [DATE]"
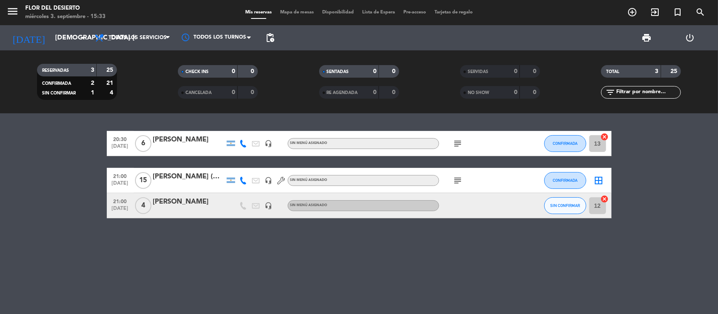
click at [688, 231] on div "20:30 [DATE] 6 [PERSON_NAME] headset_mic Sin menú asignado subject CONFIRMADA 1…" at bounding box center [359, 213] width 718 height 201
click at [701, 251] on div "20:30 [DATE] 6 [PERSON_NAME] headset_mic Sin menú asignado subject CONFIRMADA 1…" at bounding box center [359, 213] width 718 height 201
click at [663, 250] on div "20:30 [DATE] 6 [PERSON_NAME] headset_mic Sin menú asignado subject CONFIRMADA 1…" at bounding box center [359, 213] width 718 height 201
click at [539, 251] on div "20:30 [DATE] 6 [PERSON_NAME] headset_mic Sin menú asignado subject CONFIRMADA 1…" at bounding box center [359, 213] width 718 height 201
click at [286, 240] on div "20:30 [DATE] 6 [PERSON_NAME] headset_mic Sin menú asignado subject CONFIRMADA 1…" at bounding box center [359, 213] width 718 height 201
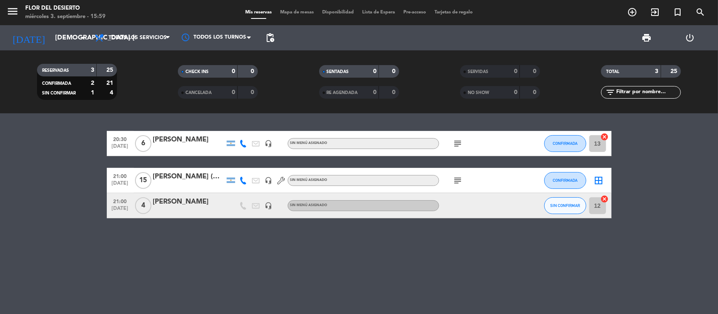
click at [299, 14] on span "Mapa de mesas" at bounding box center [297, 12] width 42 height 5
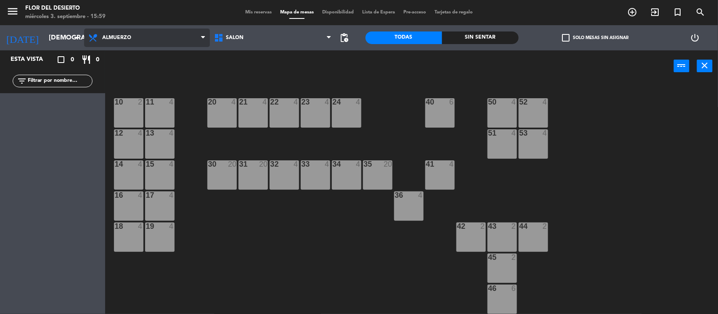
click at [128, 36] on span "Almuerzo" at bounding box center [116, 38] width 29 height 6
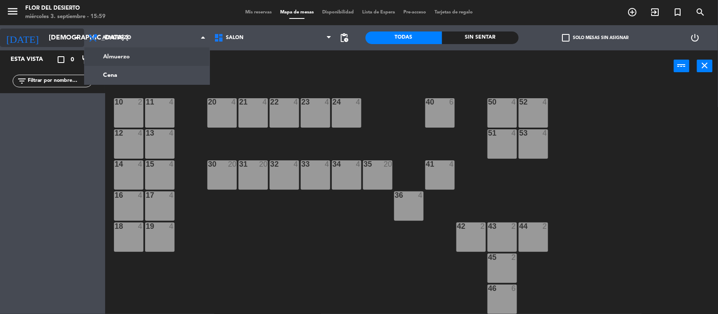
click at [51, 38] on input "[DEMOGRAPHIC_DATA] [DATE]" at bounding box center [89, 38] width 89 height 16
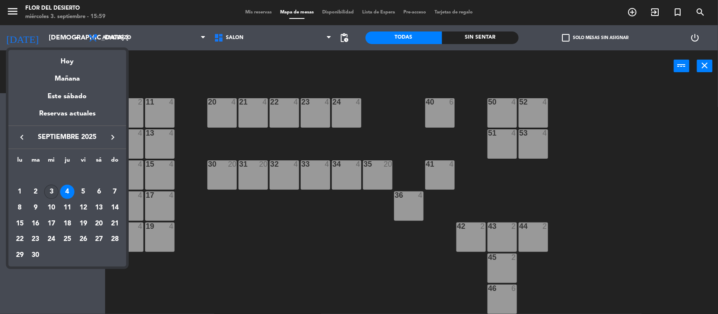
click at [52, 188] on div "3" at bounding box center [51, 192] width 14 height 14
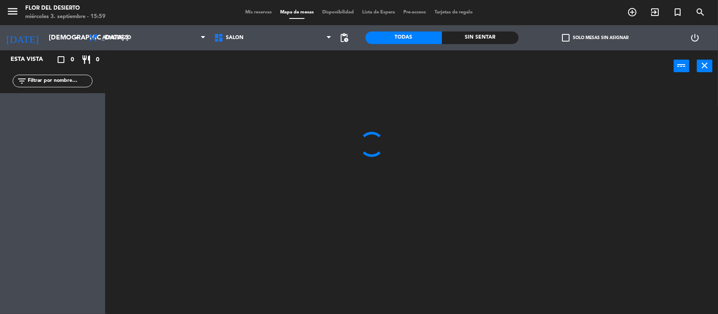
type input "mié. [DATE]"
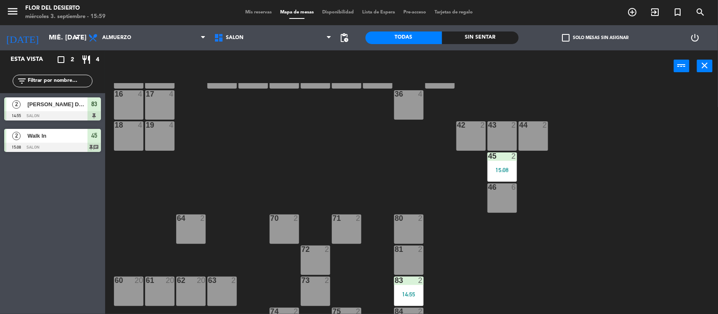
scroll to position [105, 0]
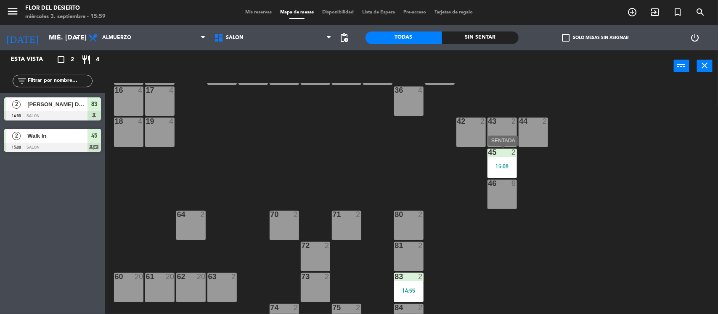
click at [508, 158] on div "45 2 15:08" at bounding box center [501, 163] width 29 height 29
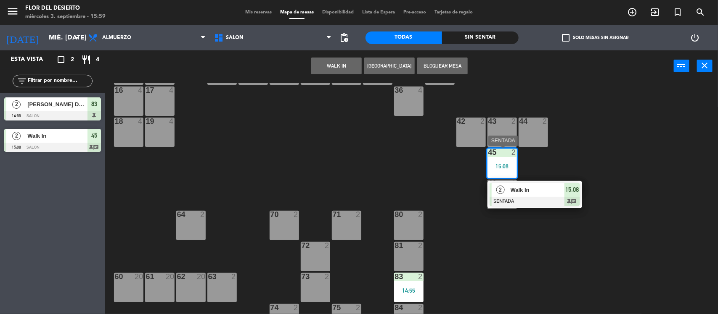
click at [518, 197] on div at bounding box center [534, 201] width 90 height 9
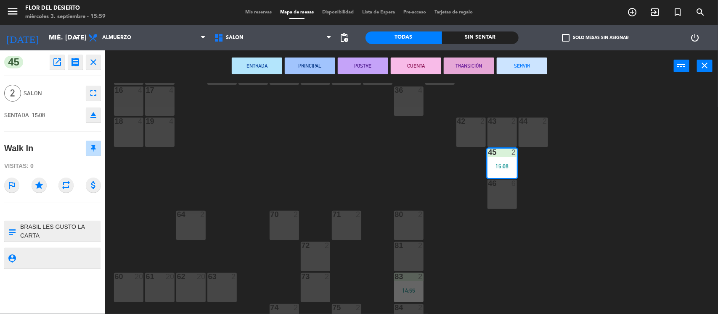
click at [512, 69] on button "SERVIR" at bounding box center [521, 66] width 50 height 17
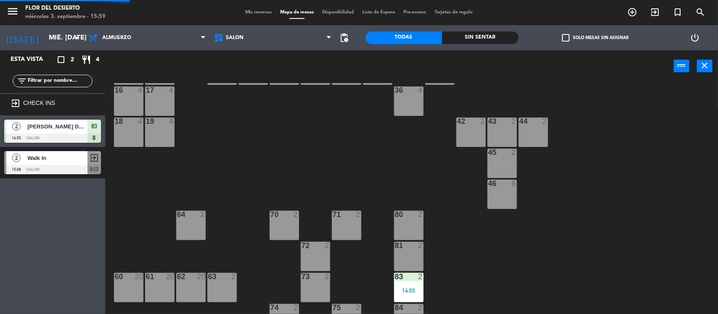
click at [401, 288] on div "14:55" at bounding box center [408, 291] width 29 height 6
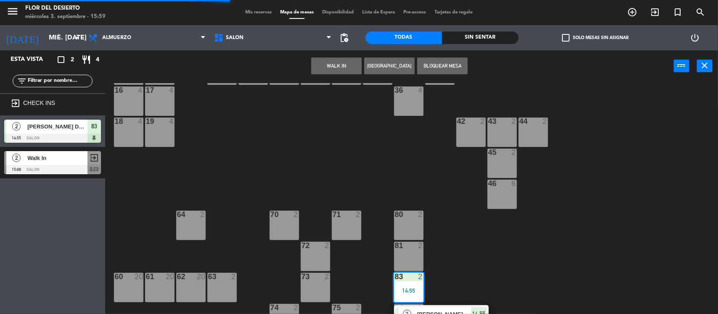
click at [437, 302] on div "10 2 11 4 20 4 21 4 22 4 23 4 24 4 40 6 50 4 52 4 12 4 13 4 51 4 53 4 14 4 15 4…" at bounding box center [414, 199] width 605 height 232
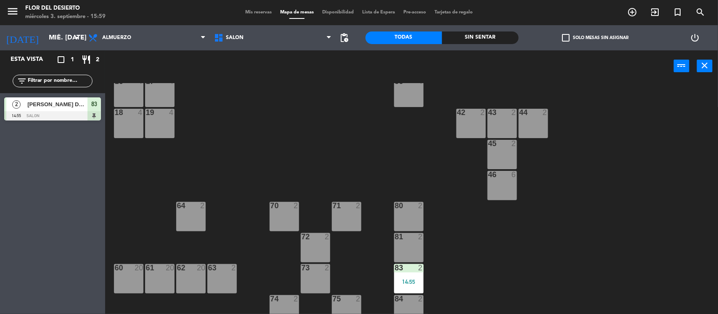
scroll to position [123, 0]
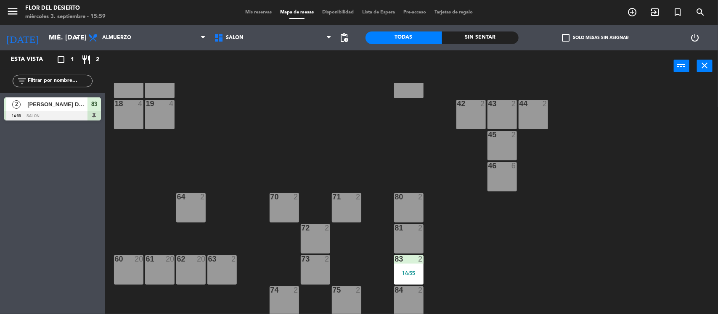
click at [406, 266] on div "83 2 14:55" at bounding box center [408, 270] width 29 height 29
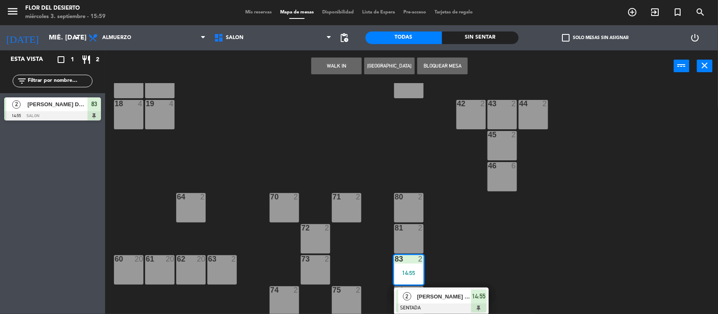
drag, startPoint x: 447, startPoint y: 296, endPoint x: 477, endPoint y: 261, distance: 46.2
click at [446, 296] on div "2 BRUNO DE HERE Y THERE SENTADA 14:55" at bounding box center [441, 301] width 107 height 27
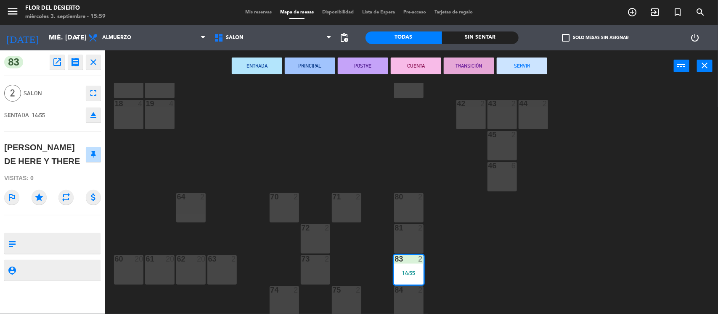
click at [524, 66] on button "SERVIR" at bounding box center [521, 66] width 50 height 17
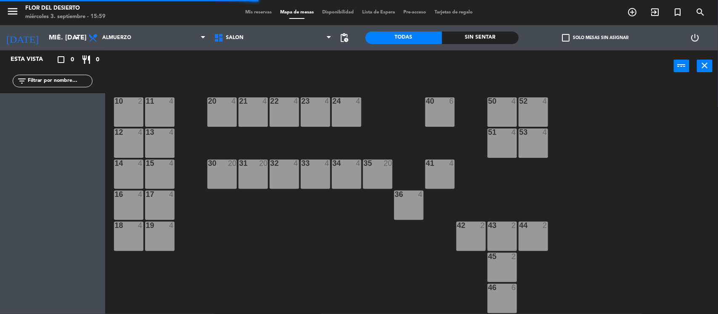
scroll to position [0, 0]
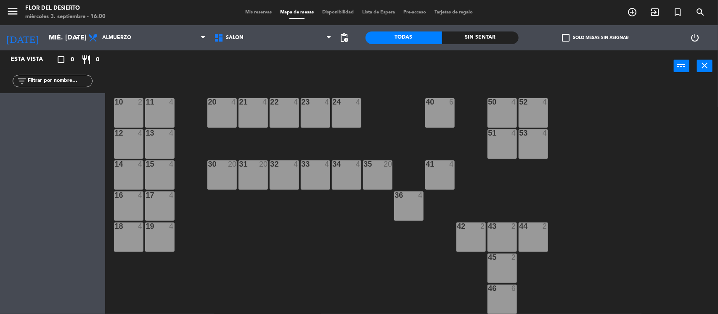
click at [264, 13] on span "Mis reservas" at bounding box center [258, 12] width 35 height 5
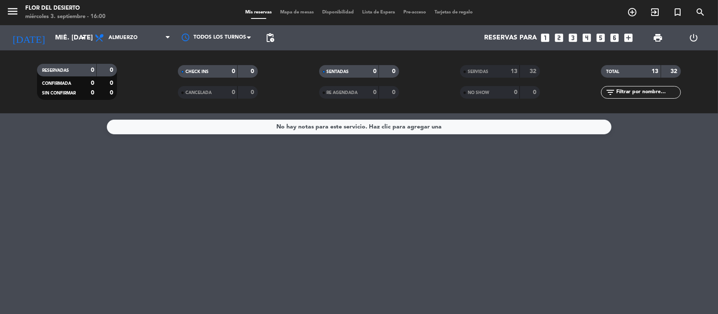
click at [511, 62] on div "SERVIDAS 13 32 NO SHOW 0 0" at bounding box center [499, 82] width 141 height 46
click at [509, 68] on div "13" at bounding box center [509, 72] width 17 height 10
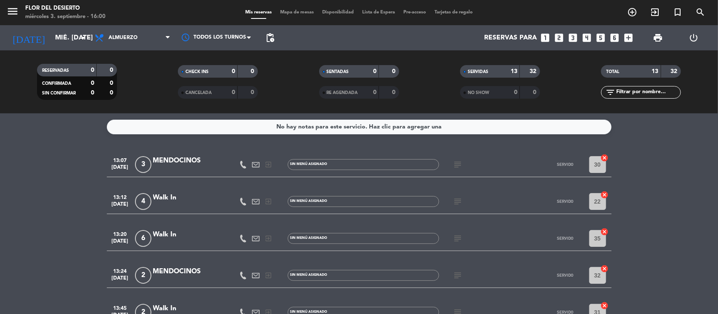
click at [454, 162] on icon "subject" at bounding box center [458, 165] width 10 height 10
click at [478, 155] on div "subject PRIMERA VEZ EN EL RESTAURANTE, PASARON Y LES OFRECI PLATOS" at bounding box center [477, 164] width 76 height 25
